Goal: Navigation & Orientation: Find specific page/section

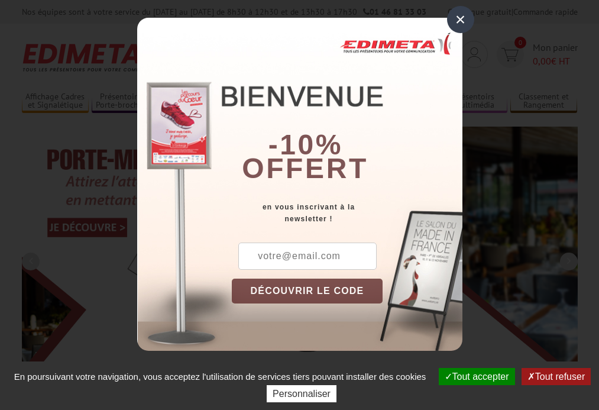
click at [475, 376] on button "Tout accepter" at bounding box center [477, 376] width 76 height 17
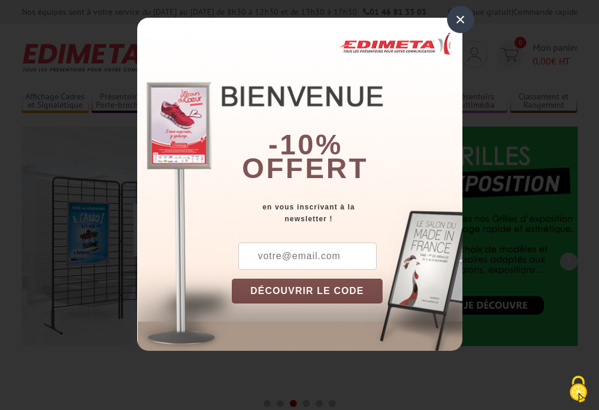
click at [460, 20] on div "×" at bounding box center [460, 19] width 27 height 27
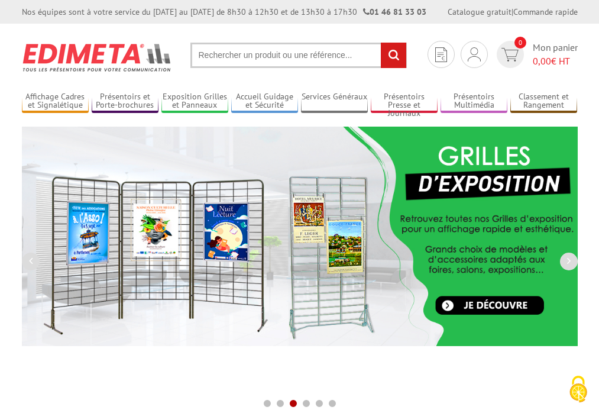
click at [0, 0] on div "Nos équipes sont à votre service du lundi au vendredi de 8h30 à 12h30 et de 13h…" at bounding box center [299, 12] width 599 height 24
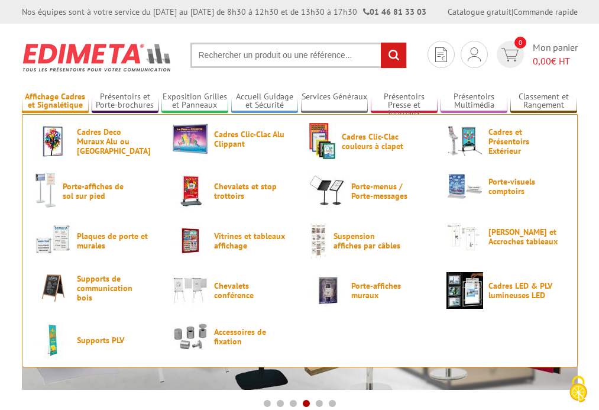
click at [55, 101] on link "Affichage Cadres et Signalétique" at bounding box center [55, 102] width 67 height 20
